Goal: Check status

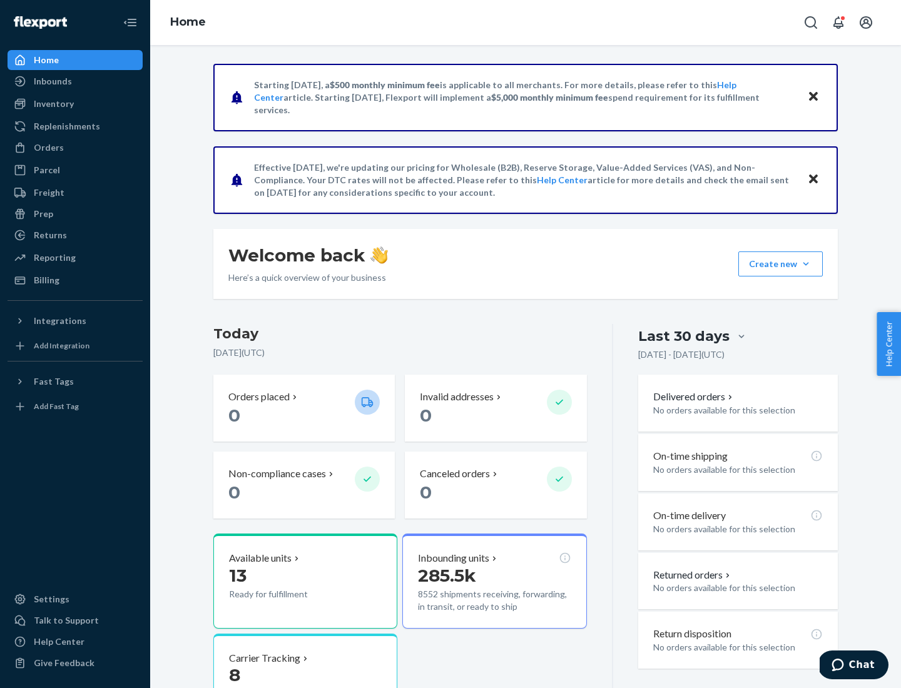
click at [806, 264] on button "Create new Create new inbound Create new order Create new product" at bounding box center [780, 264] width 84 height 25
click at [52, 81] on div "Inbounds" at bounding box center [53, 81] width 38 height 13
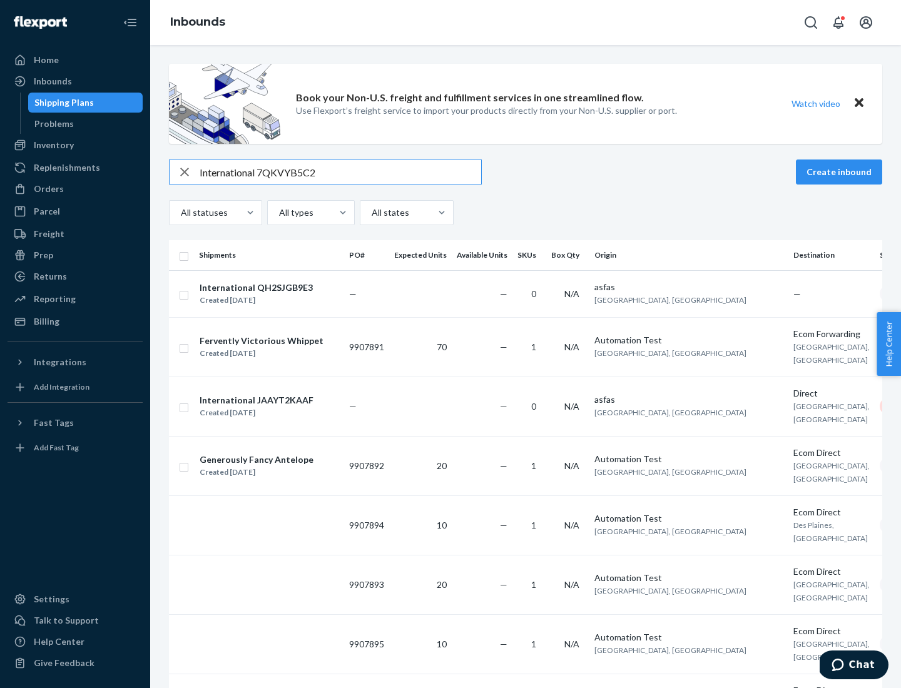
type input "International 7QKVYB5C29"
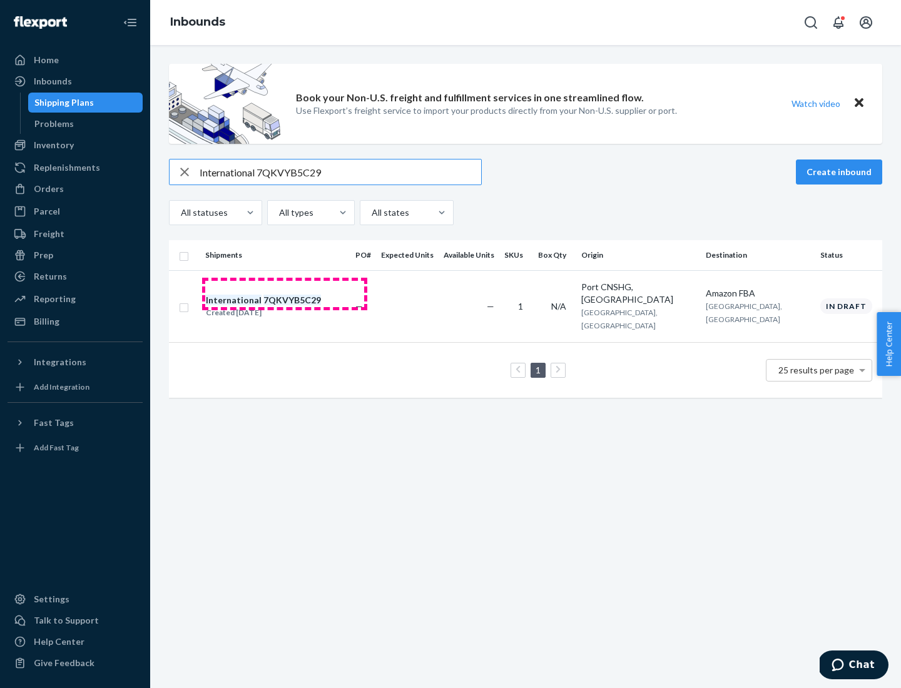
click at [285, 307] on div "Created [DATE]" at bounding box center [263, 313] width 115 height 13
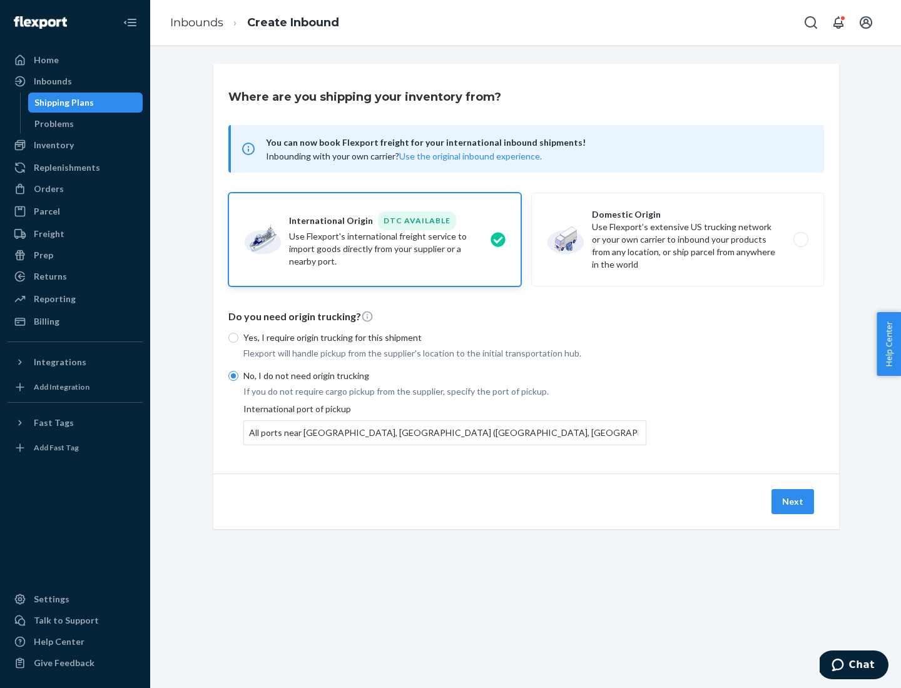
click at [793, 501] on button "Next" at bounding box center [793, 501] width 43 height 25
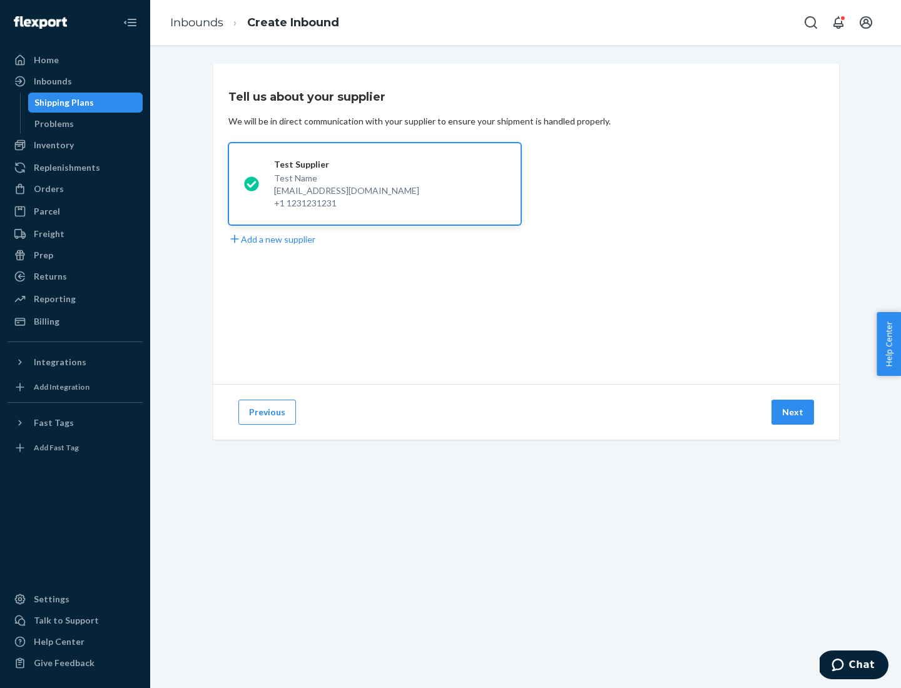
click at [793, 412] on button "Next" at bounding box center [793, 412] width 43 height 25
